Goal: Information Seeking & Learning: Get advice/opinions

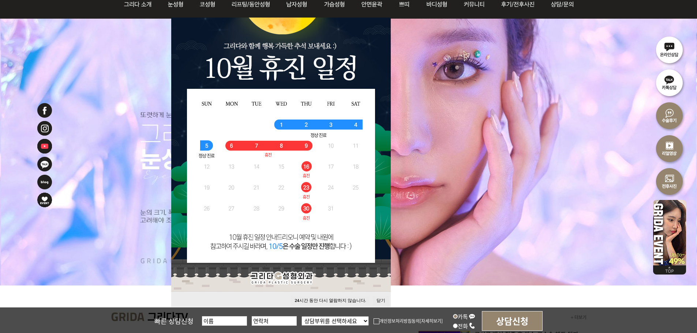
scroll to position [146, 0]
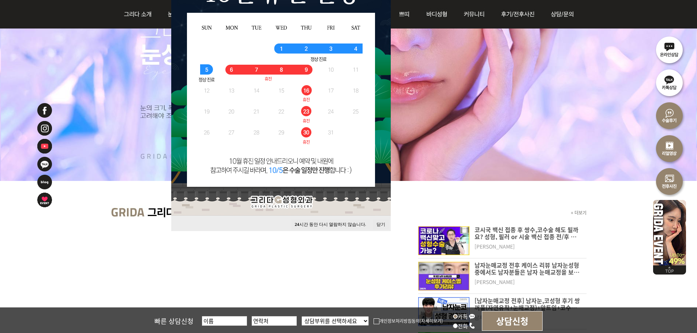
click at [330, 224] on button "24 시간 동안 다시 열람하지 않습니다." at bounding box center [330, 225] width 79 height 10
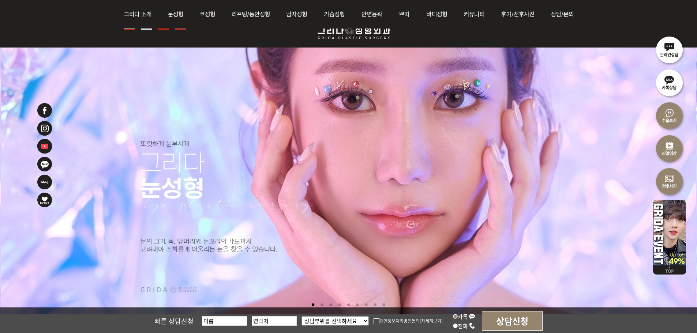
scroll to position [0, 0]
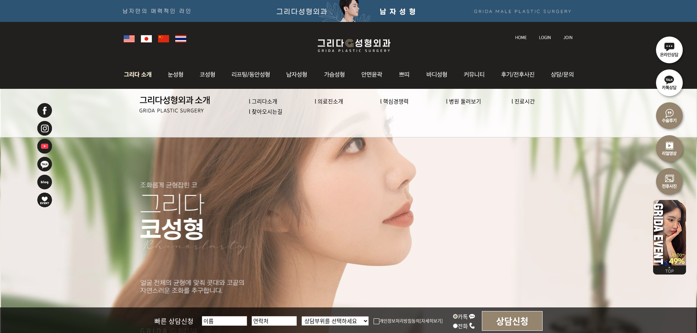
click at [339, 99] on link "l 의료진소개" at bounding box center [329, 101] width 29 height 8
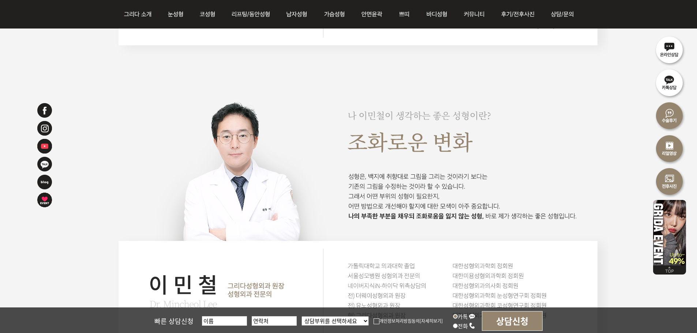
scroll to position [915, 0]
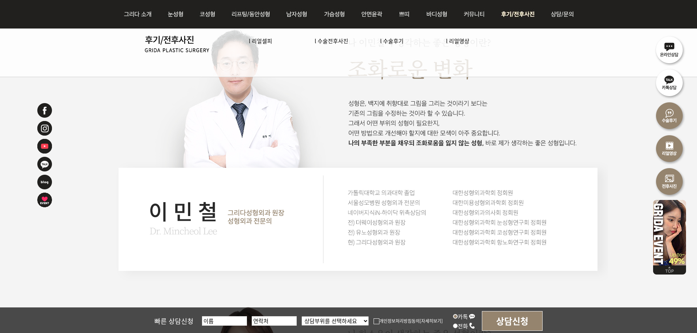
click at [388, 40] on link "l 수술후기" at bounding box center [391, 41] width 23 height 8
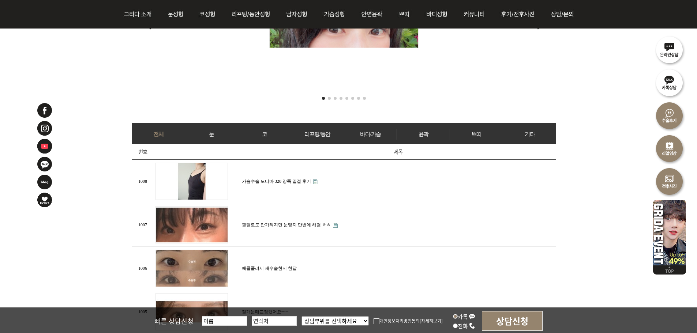
scroll to position [293, 0]
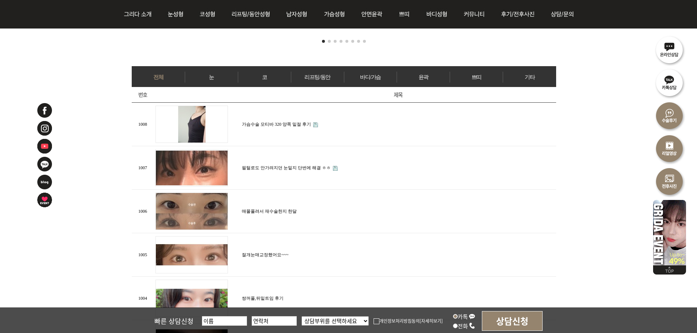
click at [254, 209] on link "매몰풀려서 재수술한지 한달" at bounding box center [269, 211] width 55 height 5
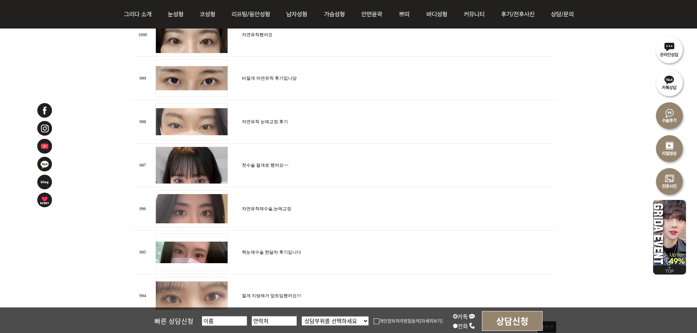
scroll to position [732, 0]
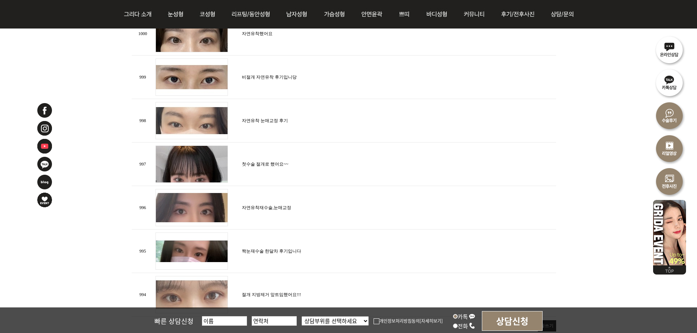
click at [269, 118] on link "자연유착 눈매교정 후기" at bounding box center [265, 120] width 46 height 5
